Goal: Task Accomplishment & Management: Use online tool/utility

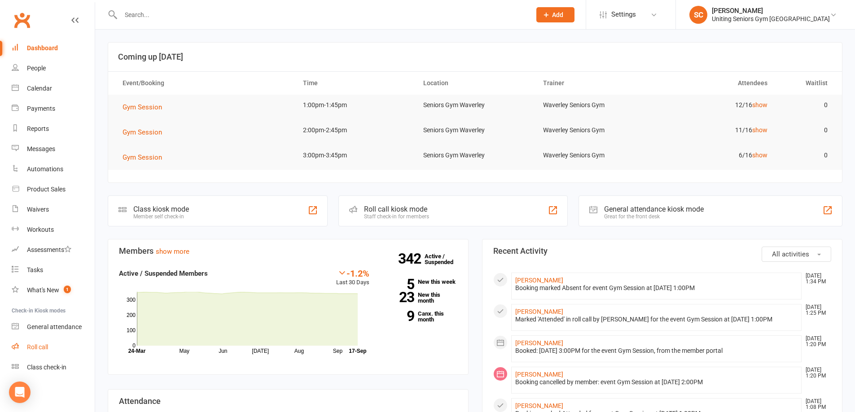
click at [39, 345] on div "Roll call" at bounding box center [37, 347] width 21 height 7
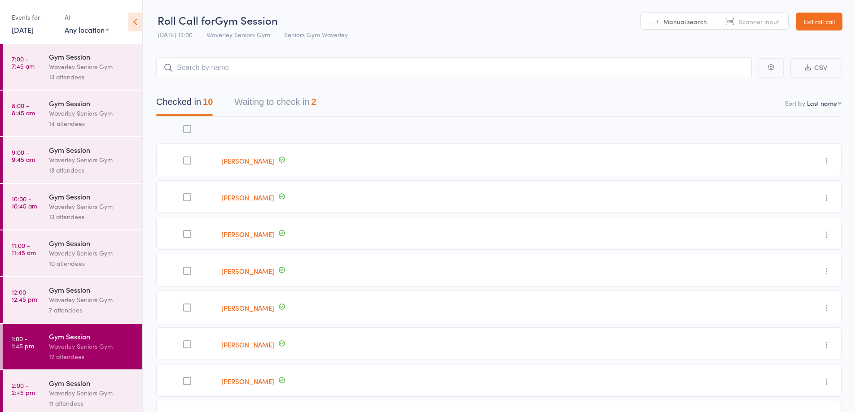
click at [33, 29] on link "[DATE]" at bounding box center [23, 30] width 22 height 10
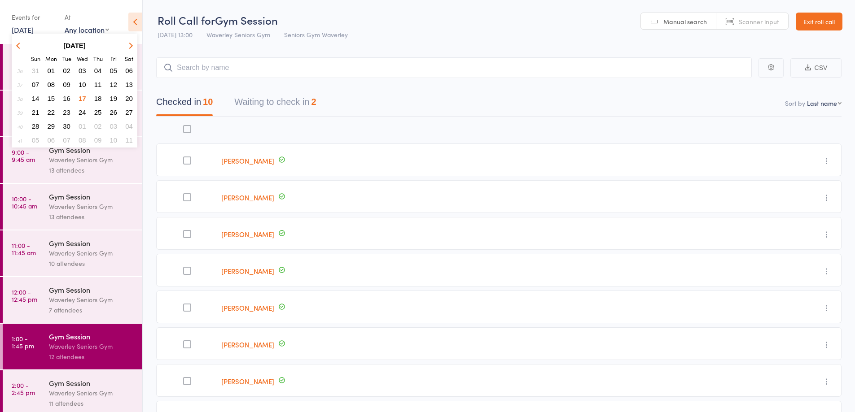
click at [66, 98] on span "16" at bounding box center [67, 99] width 8 height 8
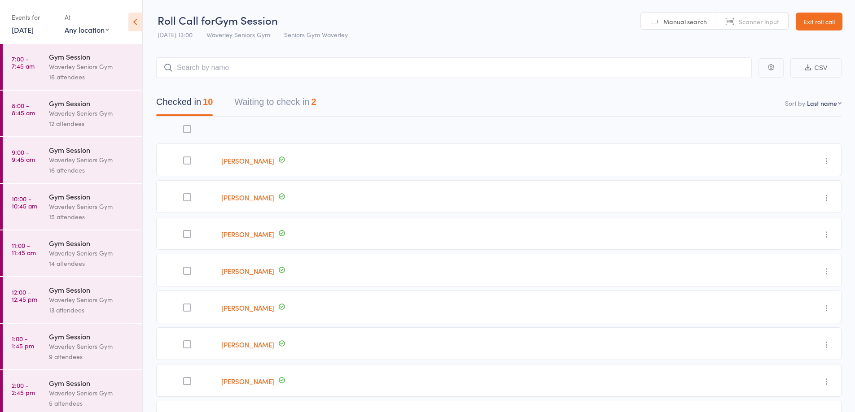
click at [72, 74] on div "16 attendees" at bounding box center [92, 77] width 86 height 10
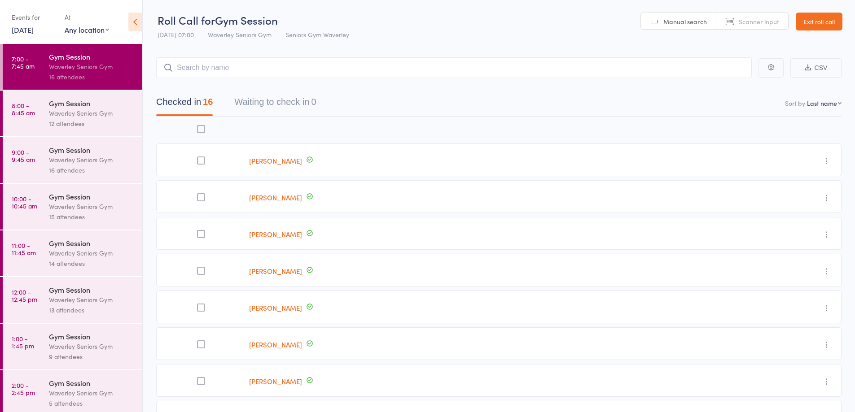
click at [69, 118] on div "Waverley Seniors Gym" at bounding box center [92, 113] width 86 height 10
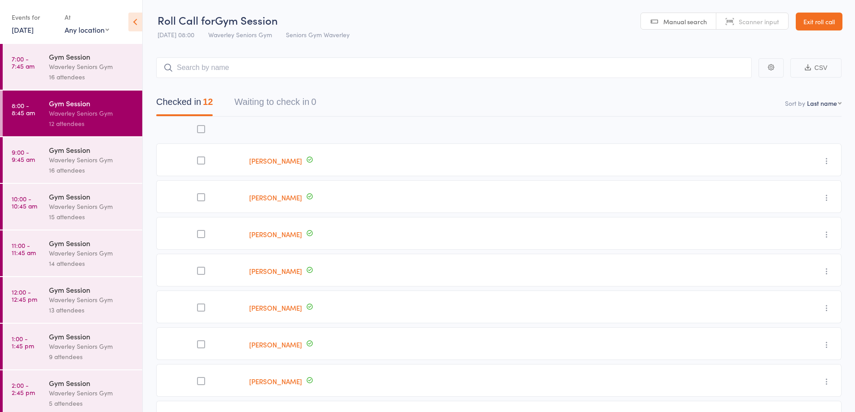
click at [66, 162] on div "Waverley Seniors Gym" at bounding box center [92, 160] width 86 height 10
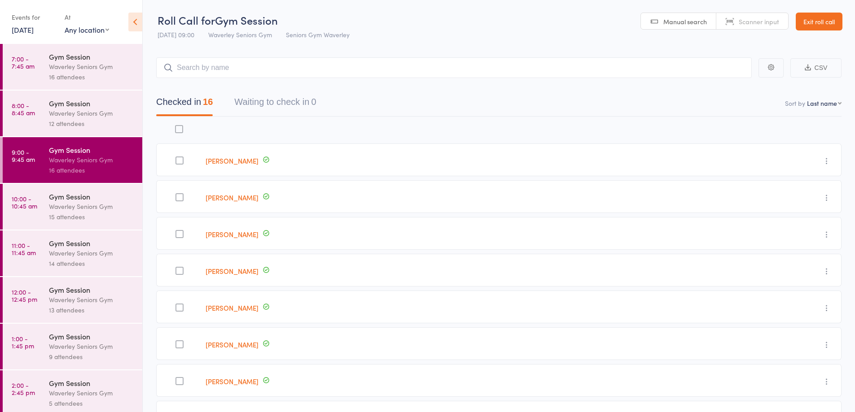
click at [66, 204] on div "Waverley Seniors Gym" at bounding box center [92, 206] width 86 height 10
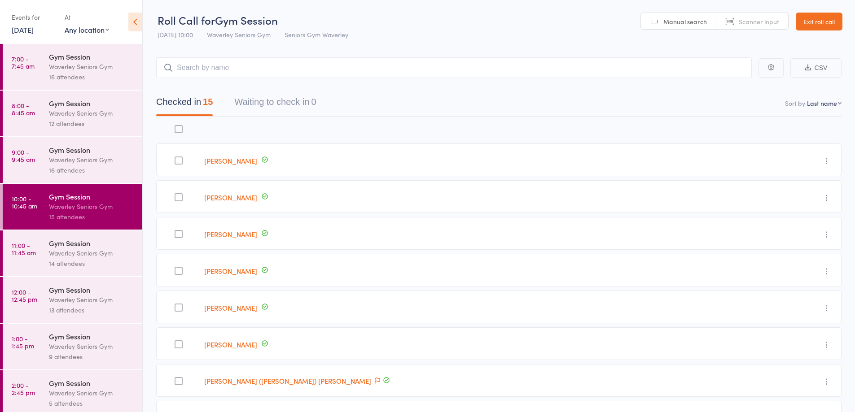
click at [70, 252] on div "Waverley Seniors Gym" at bounding box center [92, 253] width 86 height 10
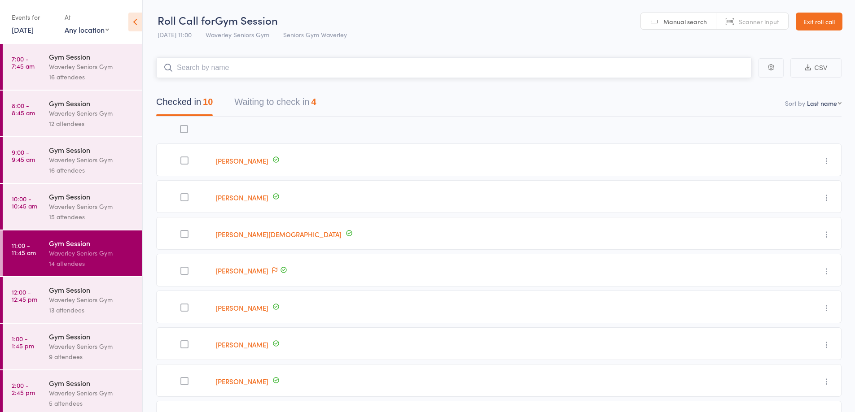
click at [270, 99] on button "Waiting to check in 4" at bounding box center [275, 104] width 82 height 24
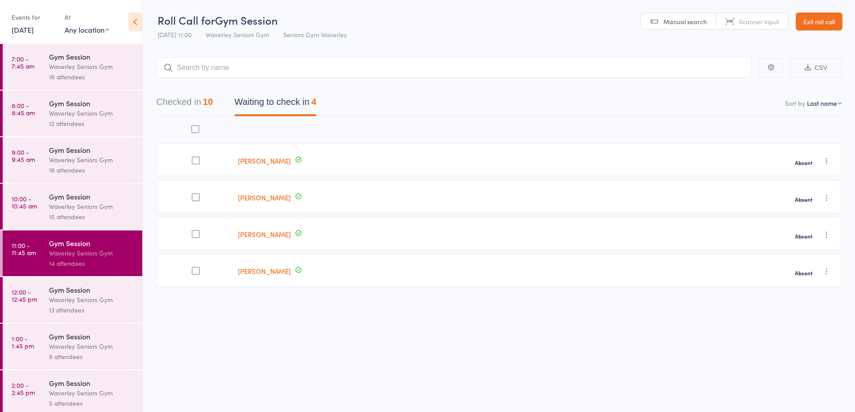
click at [69, 298] on div "Waverley Seniors Gym" at bounding box center [92, 300] width 86 height 10
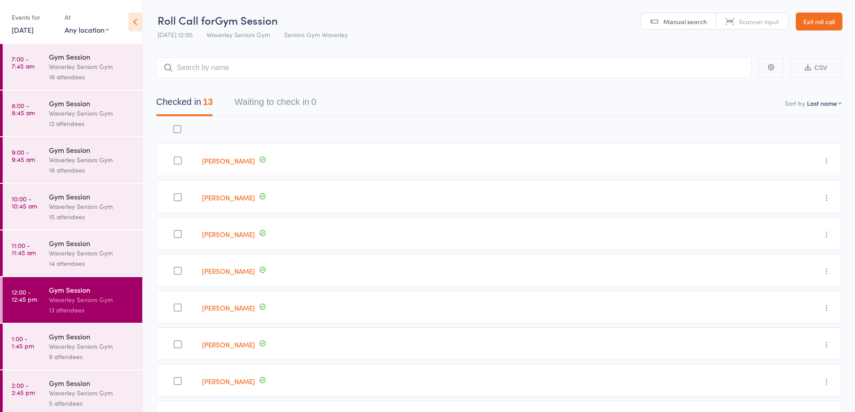
scroll to position [5, 0]
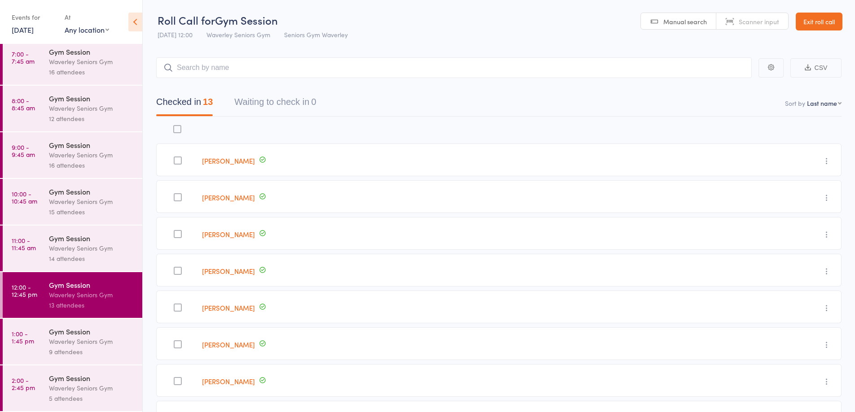
click at [57, 334] on div "Gym Session" at bounding box center [92, 332] width 86 height 10
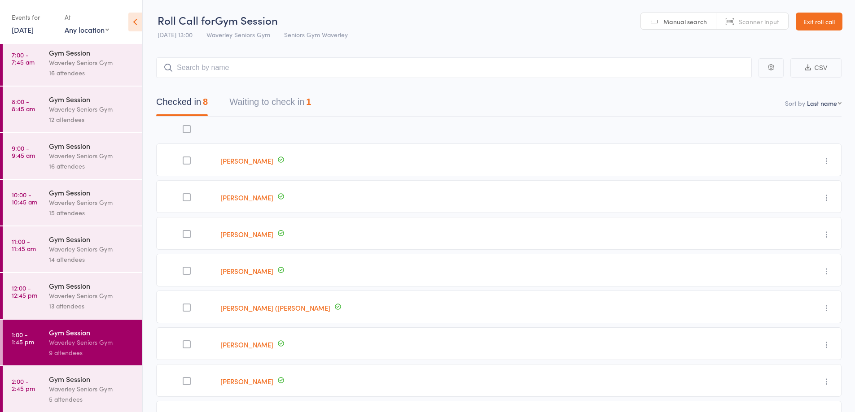
scroll to position [5, 0]
click at [73, 382] on div "Gym Session" at bounding box center [92, 378] width 86 height 10
